Goal: Task Accomplishment & Management: Manage account settings

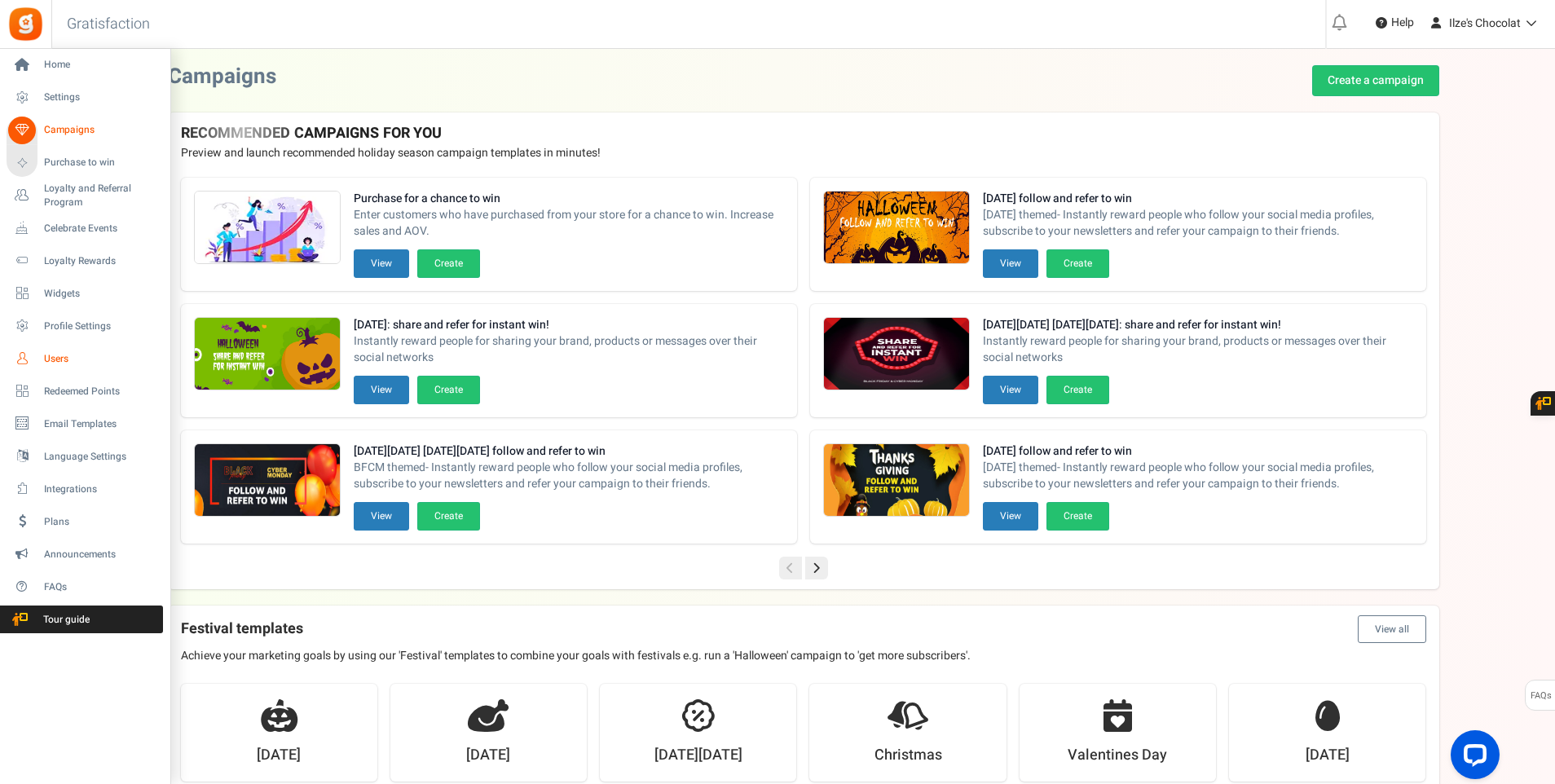
click at [62, 358] on span "Users" at bounding box center [100, 359] width 114 height 14
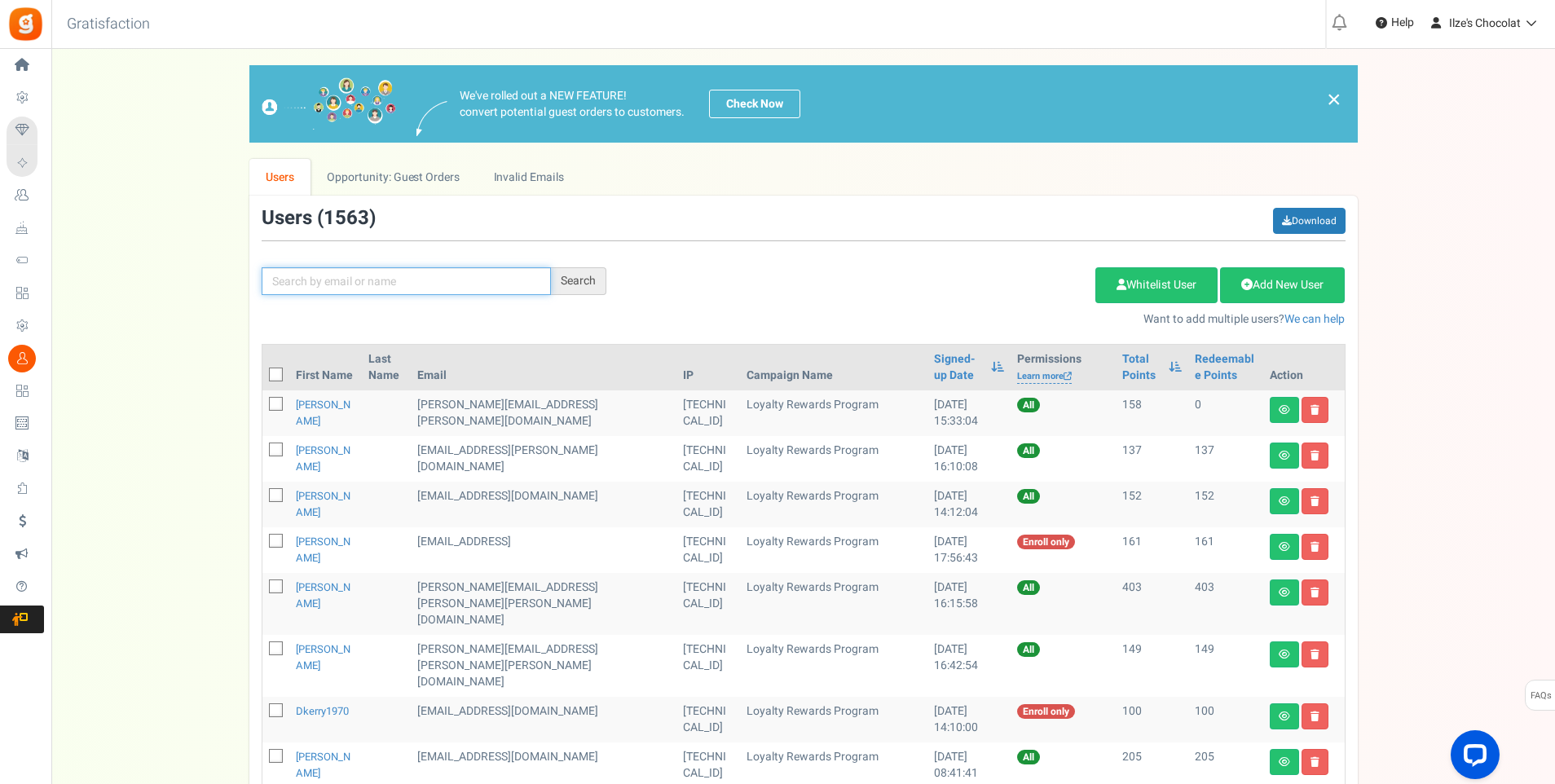
click at [429, 282] on input "text" at bounding box center [405, 280] width 289 height 27
type input "meyl"
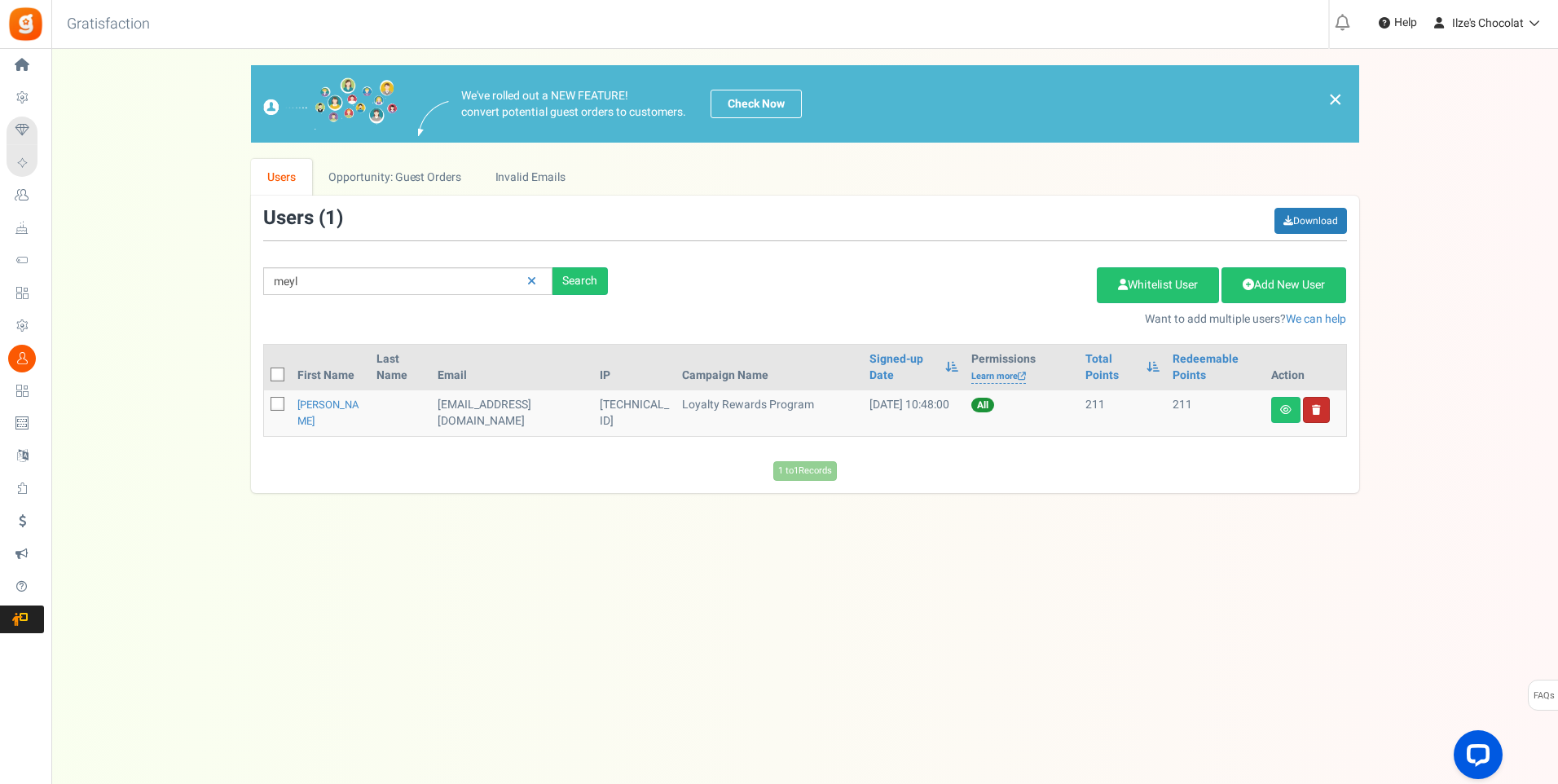
click at [1322, 409] on link at bounding box center [1316, 410] width 27 height 27
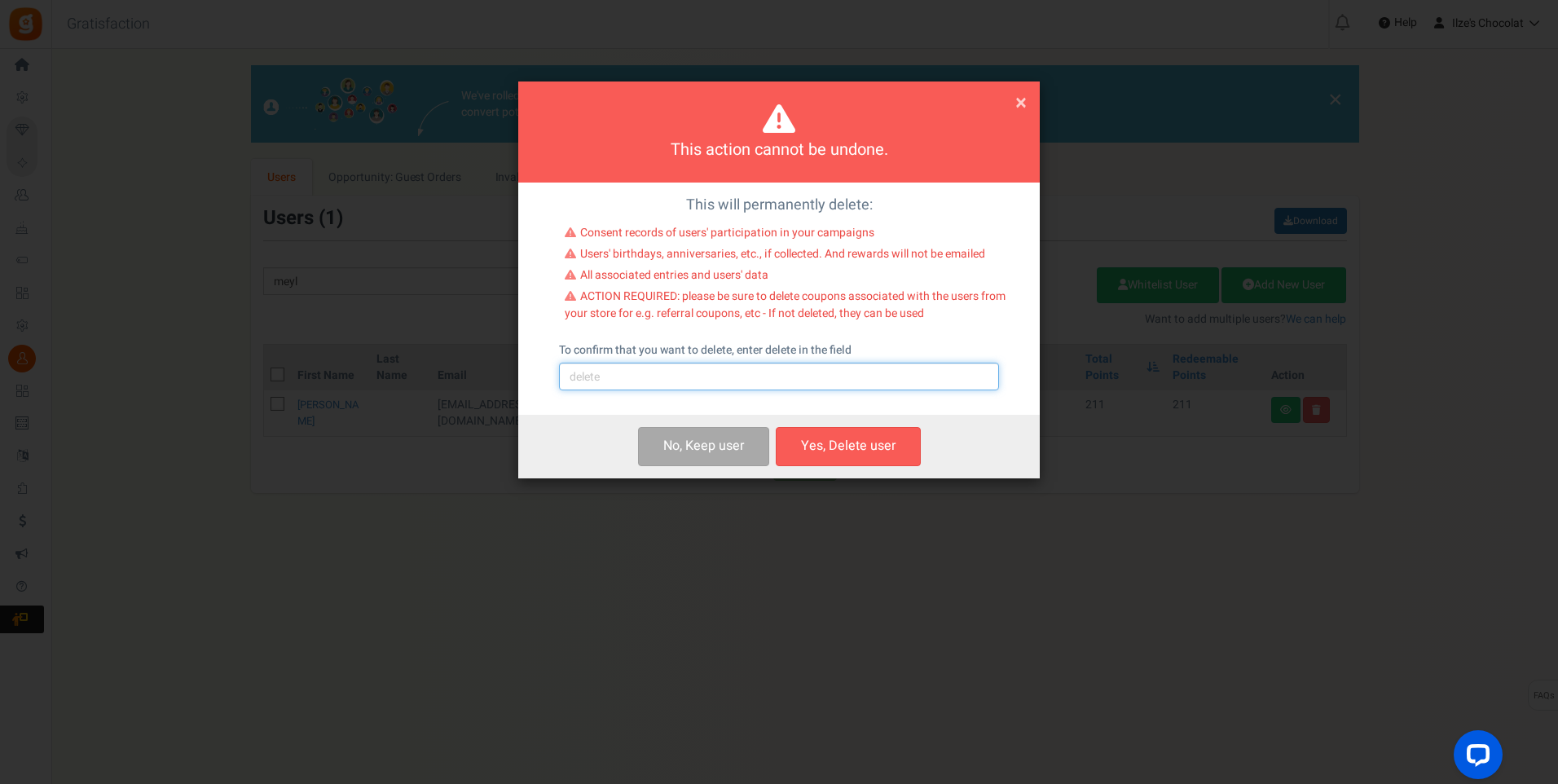
click at [635, 380] on input "text" at bounding box center [779, 376] width 440 height 27
type input "delete"
click at [820, 437] on button "Yes, Delete user" at bounding box center [848, 446] width 145 height 38
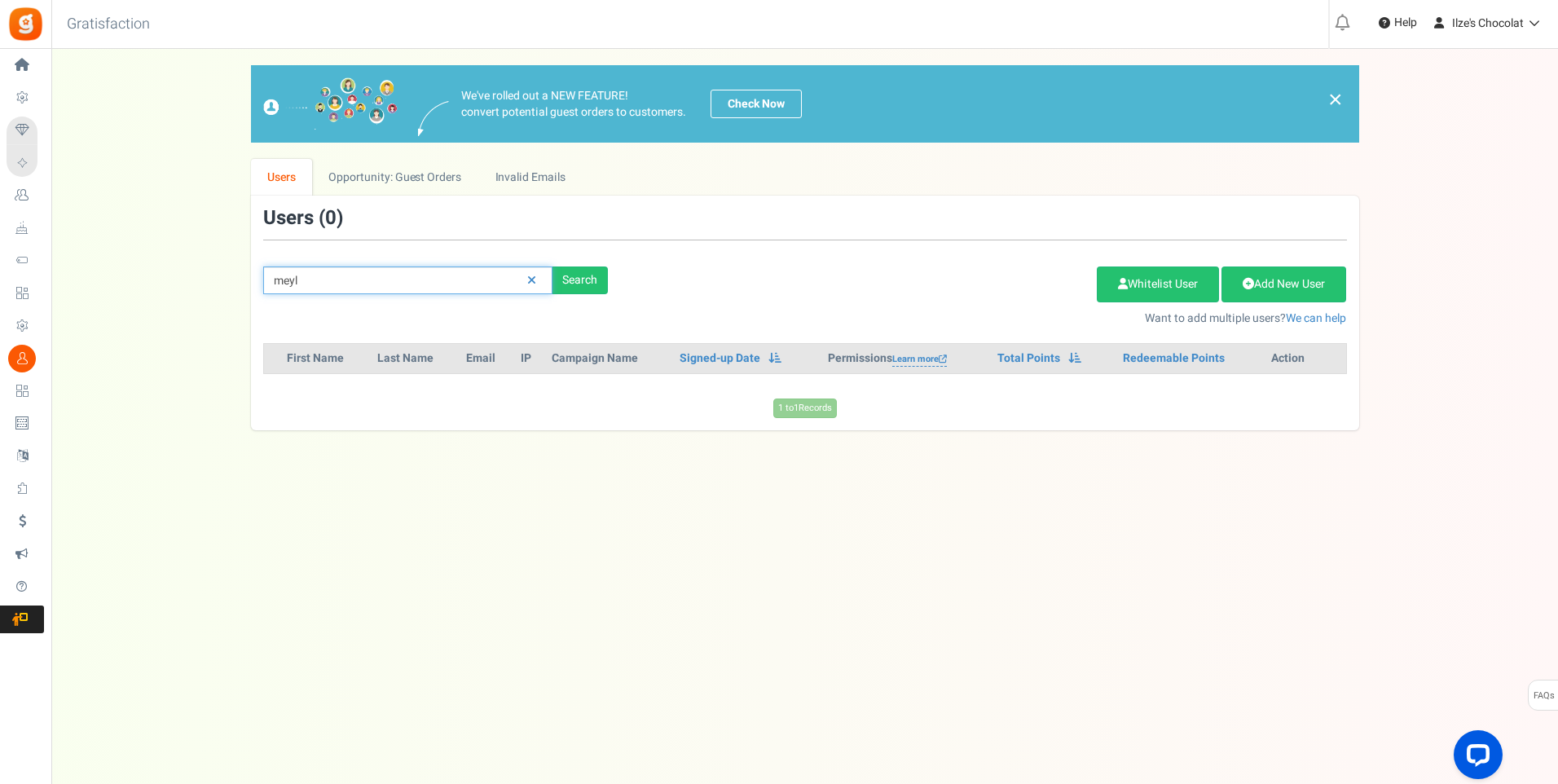
drag, startPoint x: 316, startPoint y: 287, endPoint x: 241, endPoint y: 289, distance: 75.0
click at [241, 289] on div "We've rolled out a NEW FEATURE! convert potential guest orders to customers. Ch…" at bounding box center [804, 247] width 1474 height 365
type input "pg357"
click at [587, 283] on div "Search" at bounding box center [580, 279] width 56 height 27
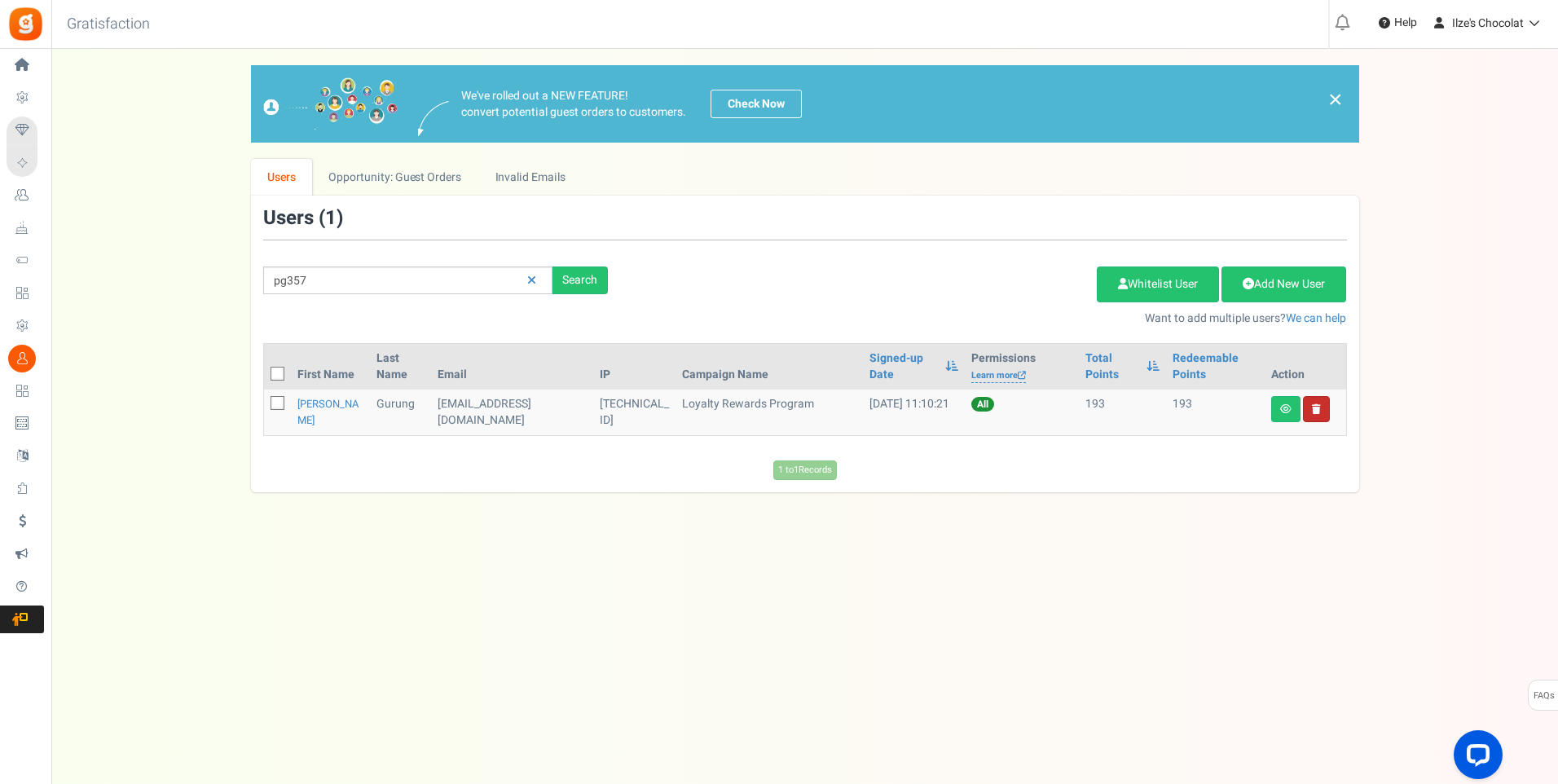
click at [1317, 402] on link at bounding box center [1316, 409] width 27 height 27
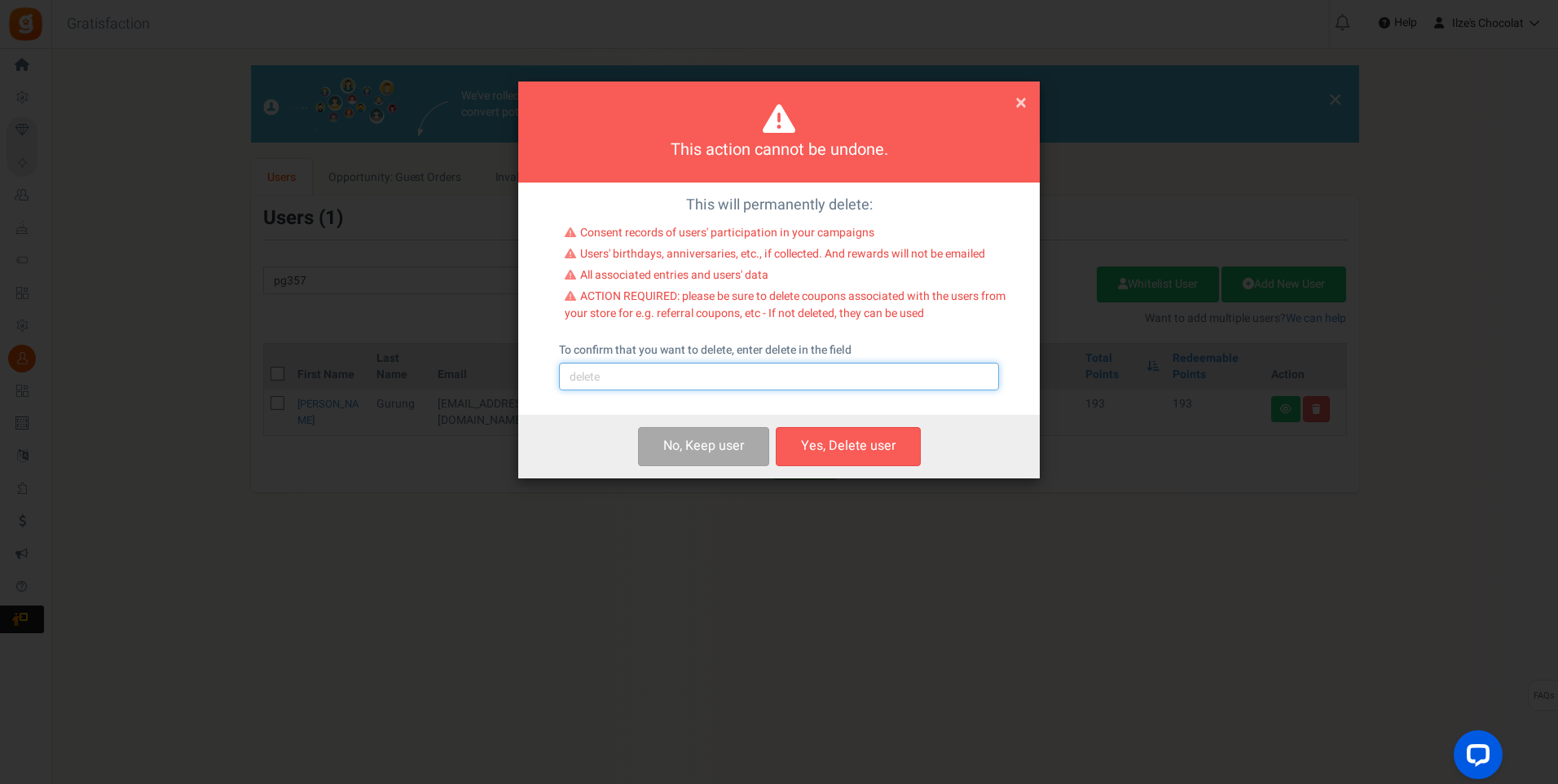
click at [635, 383] on input "text" at bounding box center [779, 376] width 440 height 27
type input "delete"
click at [887, 453] on button "Yes, Delete user" at bounding box center [848, 446] width 145 height 38
